Goal: Book appointment/travel/reservation

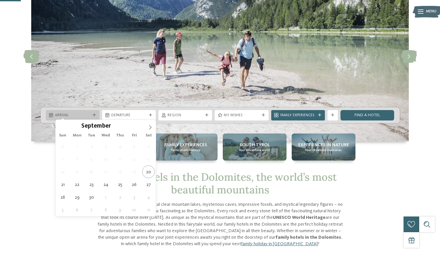
click at [96, 113] on icon at bounding box center [94, 114] width 3 height 3
click at [151, 127] on icon at bounding box center [150, 127] width 2 height 4
type input "****"
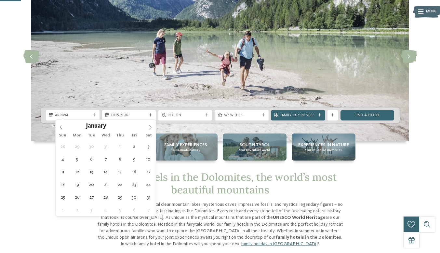
click at [151, 127] on icon at bounding box center [150, 127] width 2 height 4
type div "[DATE]"
type input "****"
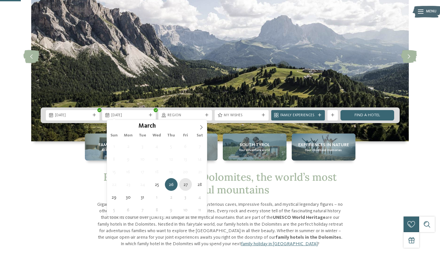
type div "[DATE]"
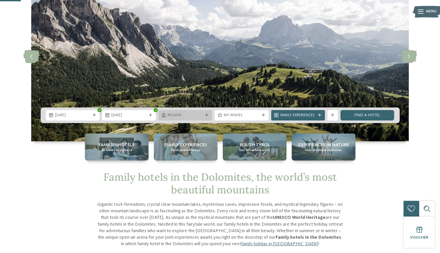
click at [197, 111] on div "Region" at bounding box center [185, 115] width 54 height 10
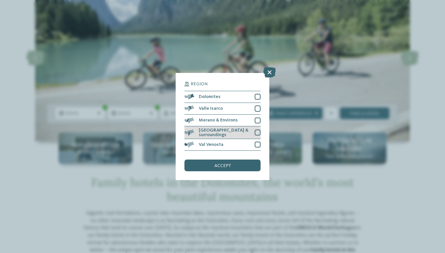
click at [232, 131] on span "[GEOGRAPHIC_DATA] & surroundings" at bounding box center [225, 132] width 52 height 9
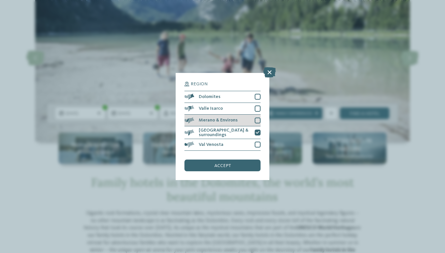
click at [258, 117] on div "Merano & Environs" at bounding box center [222, 120] width 76 height 12
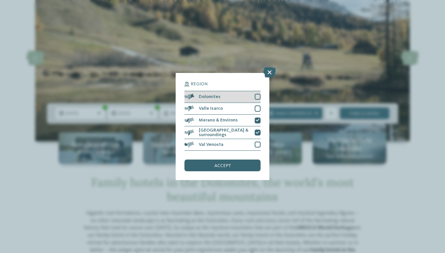
click at [258, 98] on div at bounding box center [258, 97] width 6 height 6
click at [230, 170] on div "accept" at bounding box center [222, 165] width 76 height 12
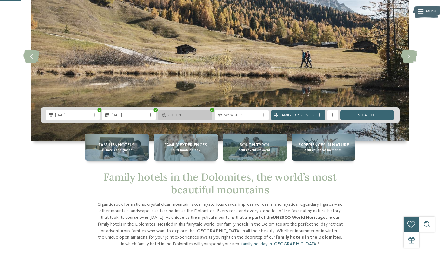
click at [190, 113] on span "Region" at bounding box center [184, 115] width 35 height 5
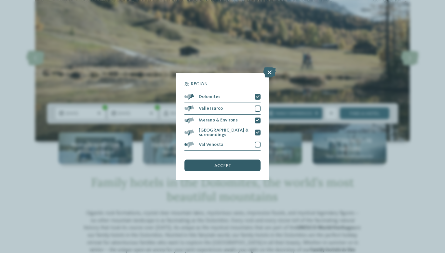
click at [224, 163] on span "accept" at bounding box center [222, 165] width 17 height 5
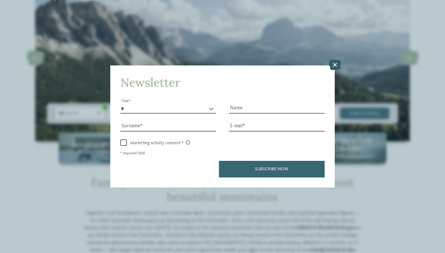
click at [336, 66] on icon at bounding box center [334, 64] width 13 height 10
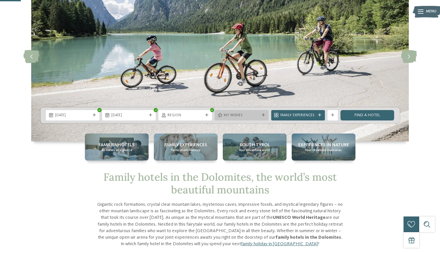
click at [262, 115] on icon at bounding box center [263, 114] width 3 height 3
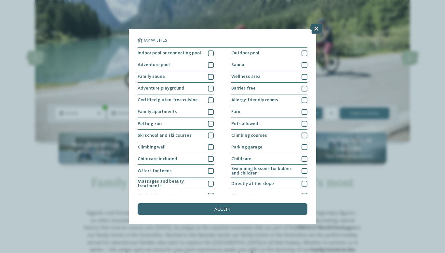
click at [315, 29] on icon at bounding box center [316, 28] width 13 height 10
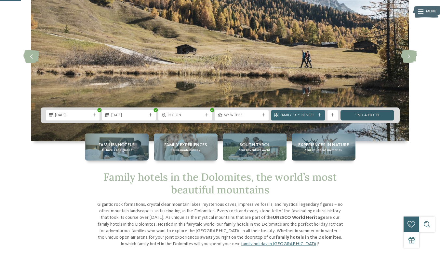
click at [358, 113] on link "Find a hotel" at bounding box center [367, 115] width 54 height 10
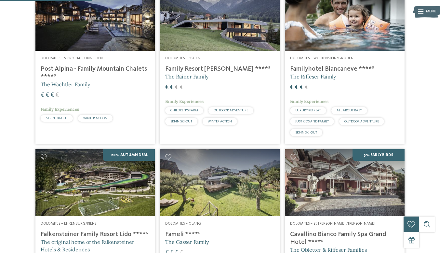
scroll to position [174, 0]
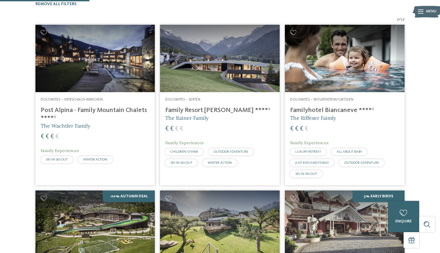
click at [198, 114] on h4 "Family Resort [PERSON_NAME] ****ˢ" at bounding box center [219, 110] width 109 height 8
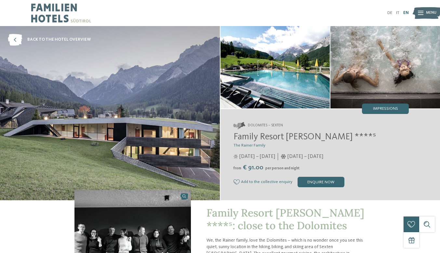
click at [403, 15] on link "EN" at bounding box center [406, 13] width 6 height 4
